Goal: Information Seeking & Learning: Compare options

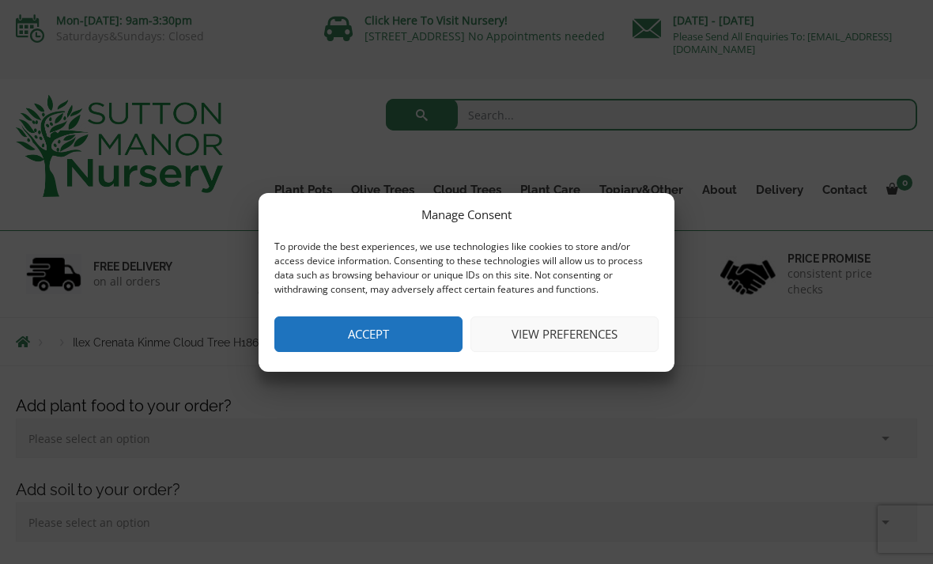
click at [368, 347] on button "Accept" at bounding box center [368, 334] width 188 height 36
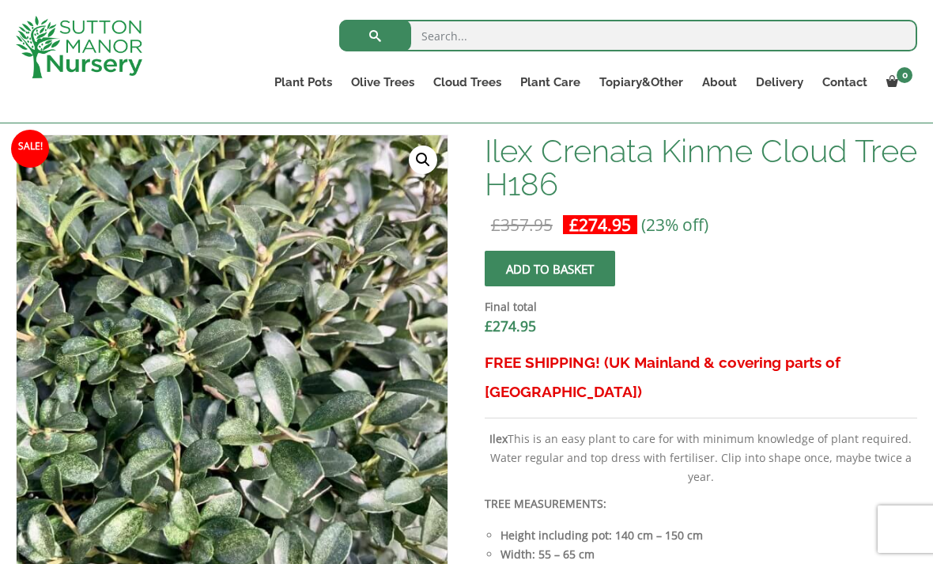
scroll to position [484, 0]
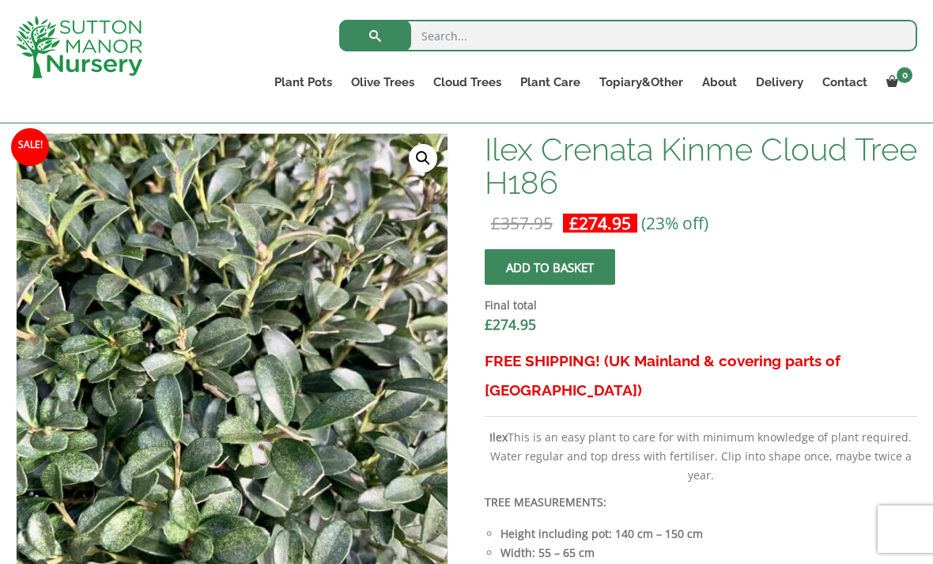
click at [359, 519] on img at bounding box center [412, 529] width 790 height 790
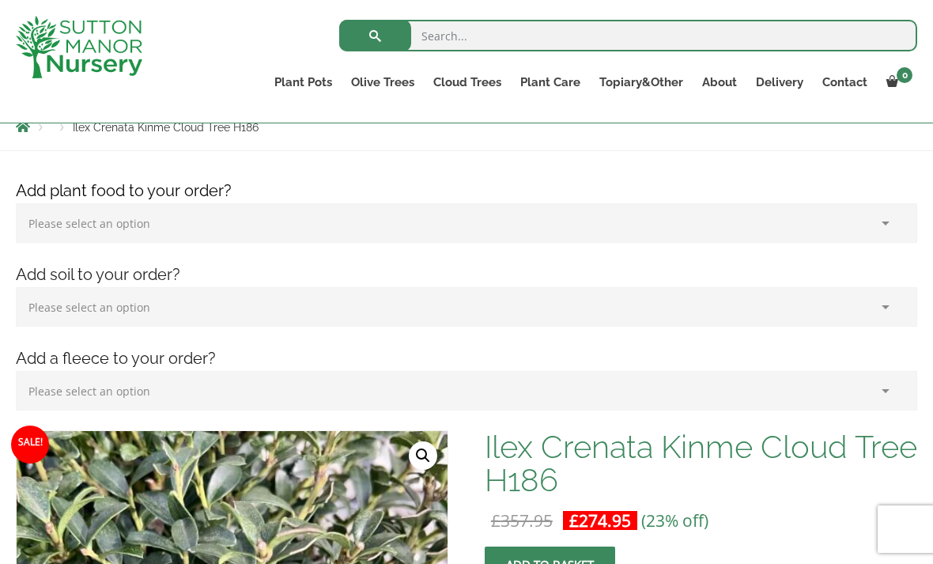
scroll to position [0, 0]
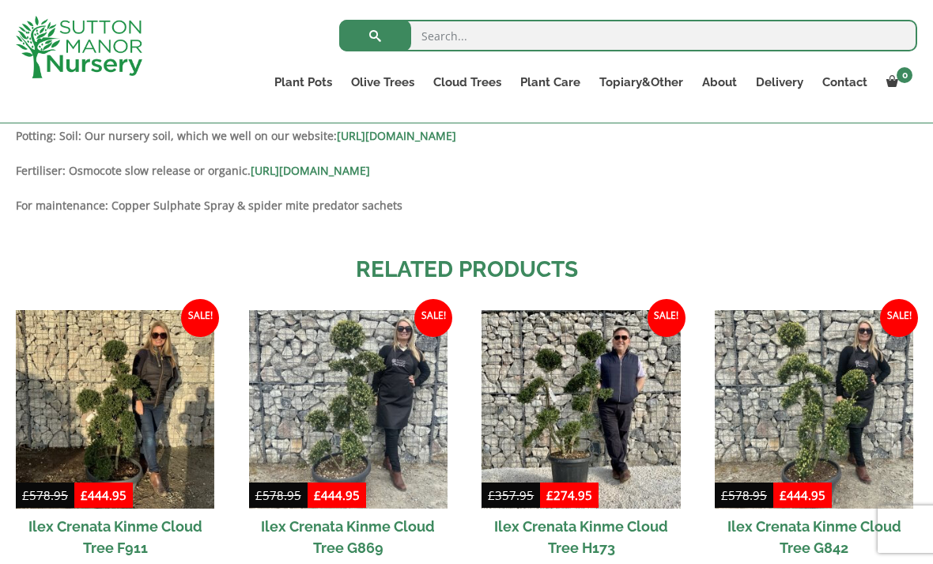
scroll to position [1306, 0]
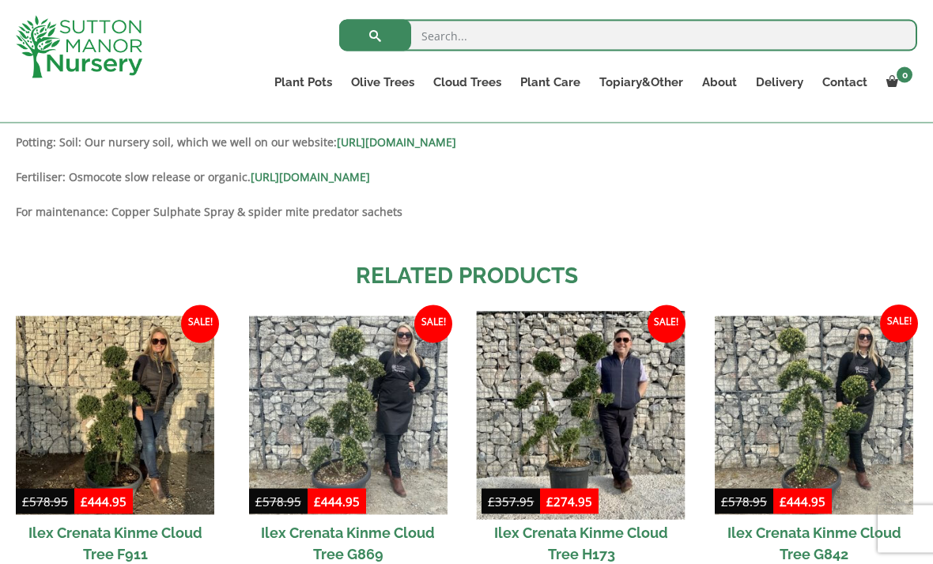
click at [608, 462] on img at bounding box center [581, 415] width 209 height 209
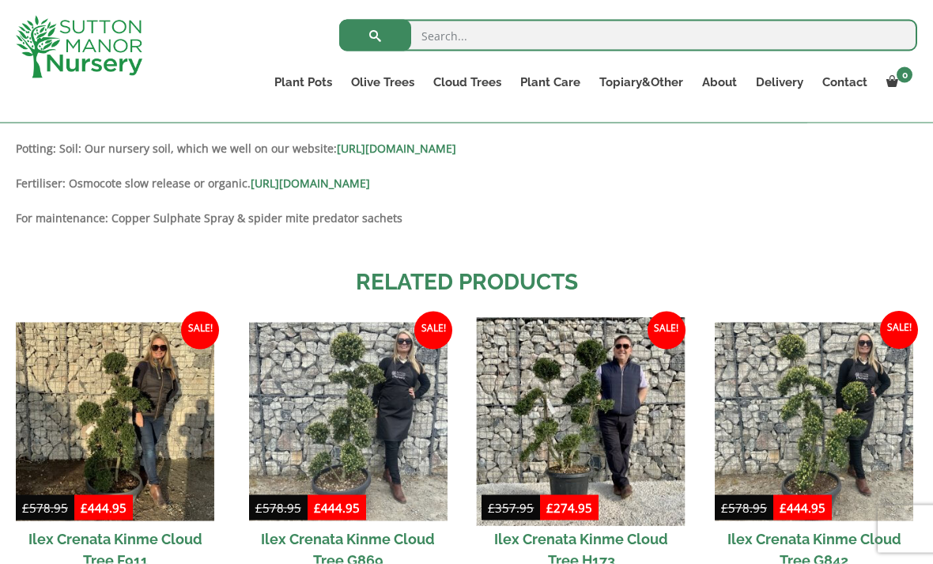
scroll to position [1281, 0]
